Goal: Task Accomplishment & Management: Use online tool/utility

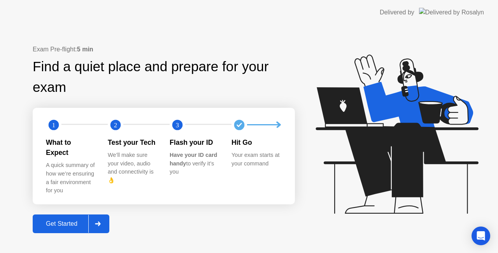
click at [98, 221] on icon at bounding box center [98, 223] width 6 height 5
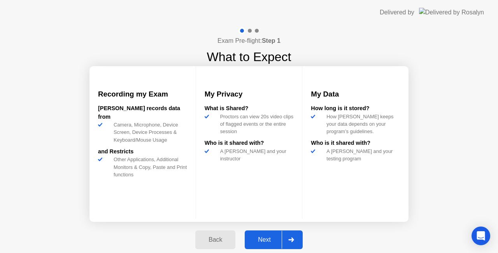
click at [293, 242] on div at bounding box center [291, 240] width 19 height 18
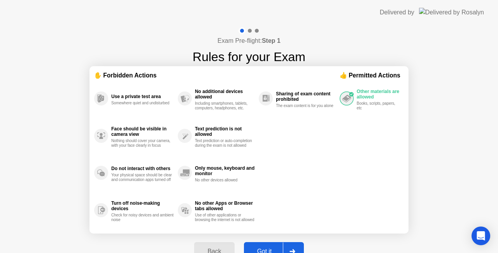
click at [293, 242] on div at bounding box center [292, 251] width 19 height 18
select select "**********"
select select "*******"
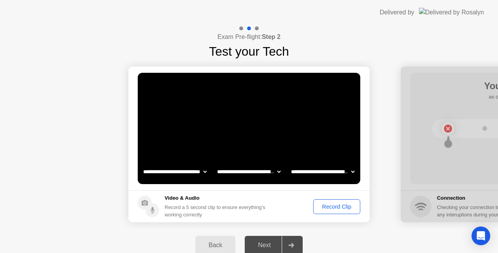
click at [293, 242] on div at bounding box center [291, 245] width 19 height 18
click at [334, 204] on div "Record Clip" at bounding box center [337, 207] width 42 height 6
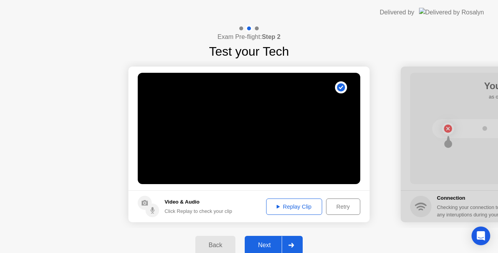
click at [295, 238] on div at bounding box center [291, 245] width 19 height 18
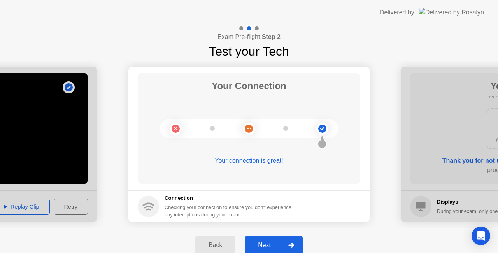
click at [293, 242] on div at bounding box center [291, 245] width 19 height 18
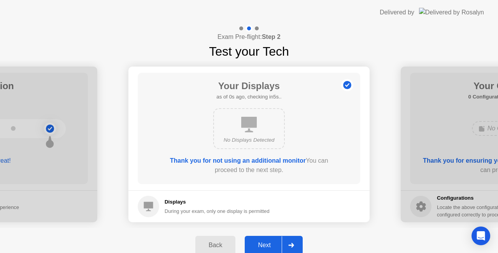
click at [293, 242] on div at bounding box center [291, 245] width 19 height 18
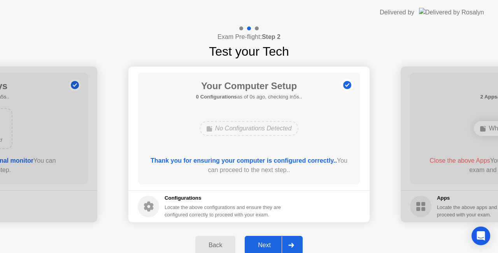
click at [293, 242] on div at bounding box center [291, 245] width 19 height 18
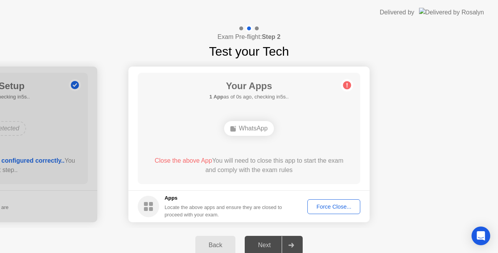
click at [336, 207] on div "Force Close..." at bounding box center [333, 207] width 47 height 6
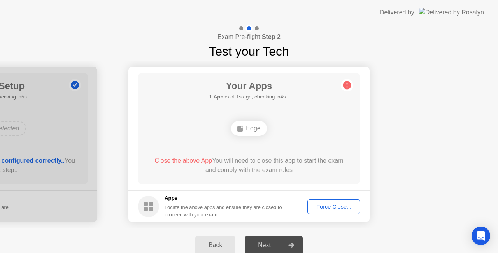
click at [333, 207] on div "Force Close..." at bounding box center [333, 207] width 47 height 6
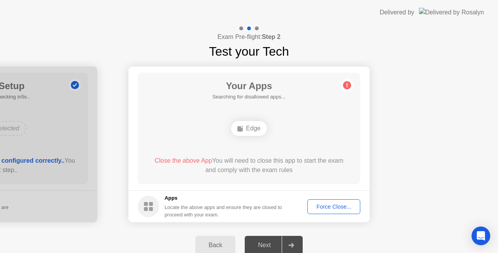
click at [336, 205] on div "Force Close..." at bounding box center [333, 207] width 47 height 6
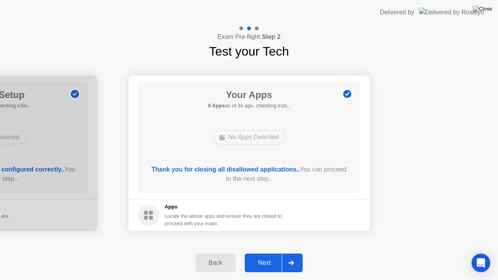
click at [298, 253] on div at bounding box center [291, 263] width 19 height 18
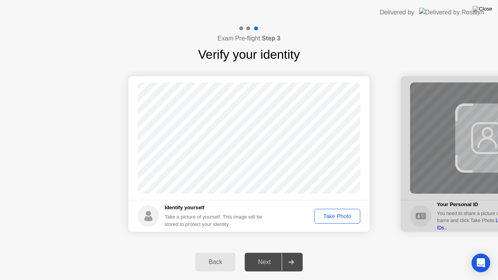
click at [337, 220] on button "Take Photo" at bounding box center [337, 216] width 46 height 15
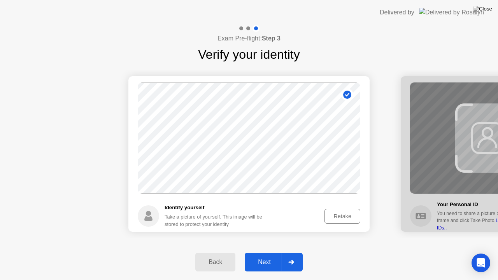
click at [292, 253] on icon at bounding box center [290, 262] width 5 height 5
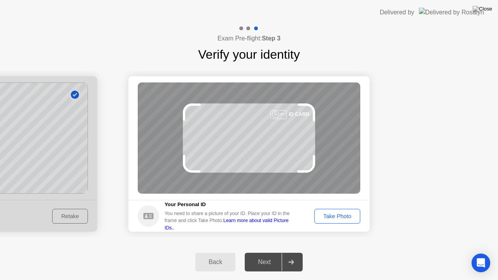
click at [333, 216] on div "Take Photo" at bounding box center [337, 216] width 40 height 6
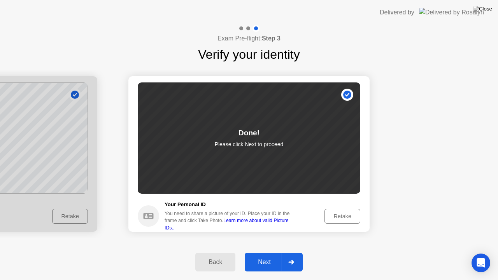
click at [295, 253] on div at bounding box center [291, 262] width 19 height 18
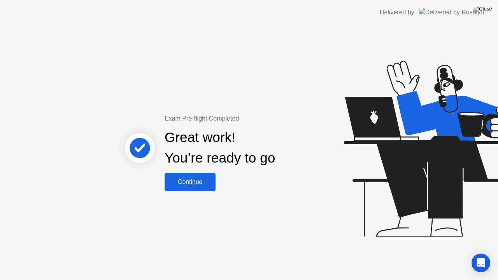
click at [188, 179] on div "Continue" at bounding box center [190, 182] width 46 height 7
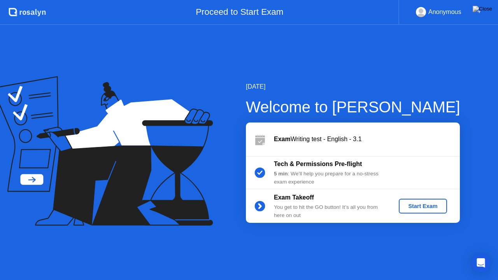
click at [418, 212] on button "Start Exam" at bounding box center [423, 206] width 48 height 15
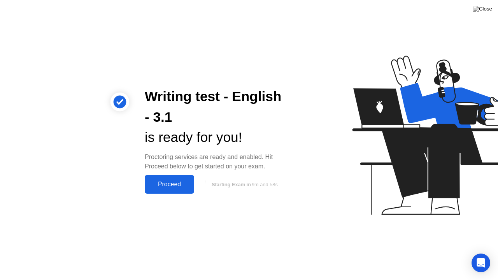
click at [179, 185] on div "Proceed" at bounding box center [169, 184] width 45 height 7
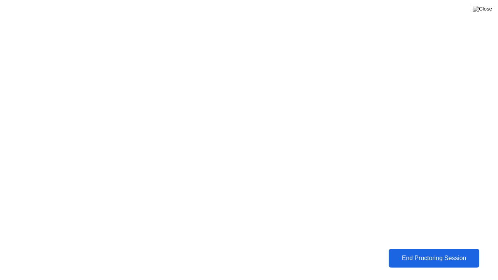
click at [416, 253] on div "End Proctoring Session" at bounding box center [434, 258] width 86 height 7
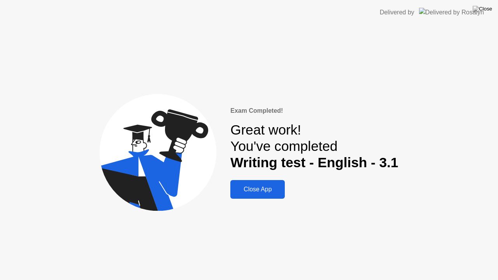
click at [260, 190] on div "Close App" at bounding box center [258, 189] width 50 height 7
